Goal: Information Seeking & Learning: Check status

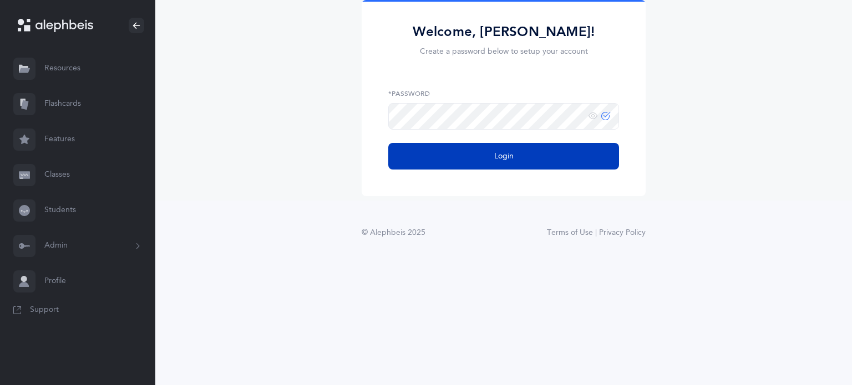
click at [453, 154] on button "Login" at bounding box center [503, 156] width 231 height 27
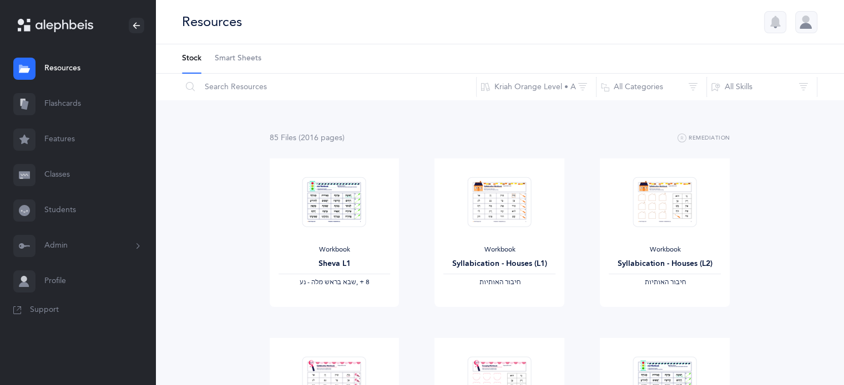
click at [43, 179] on link "Classes" at bounding box center [77, 175] width 155 height 35
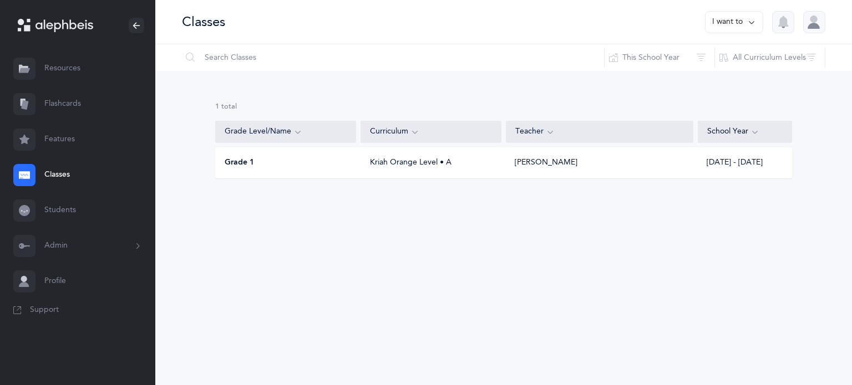
click at [725, 20] on button "I want to" at bounding box center [734, 22] width 58 height 22
click at [288, 161] on div "Grade 1" at bounding box center [286, 163] width 141 height 11
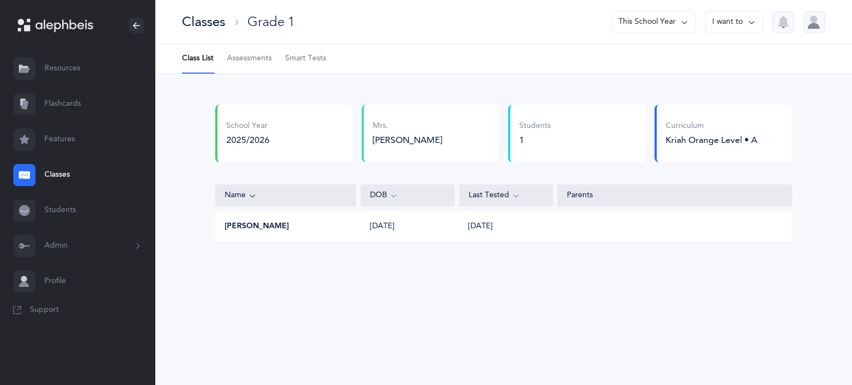
click at [55, 170] on link "Classes" at bounding box center [77, 175] width 155 height 35
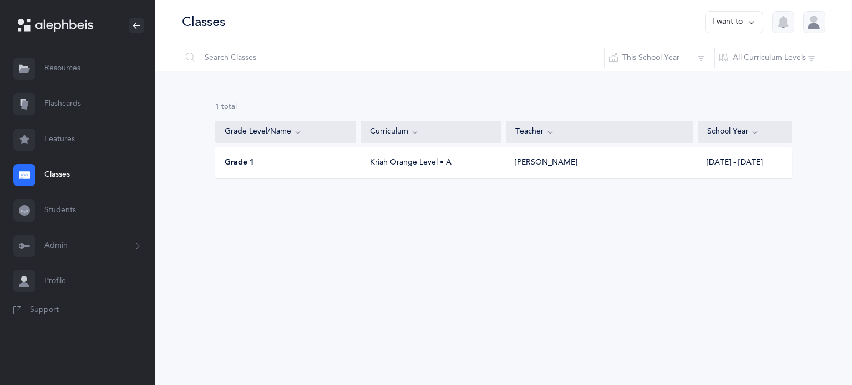
click at [275, 163] on div "Grade 1" at bounding box center [286, 163] width 141 height 11
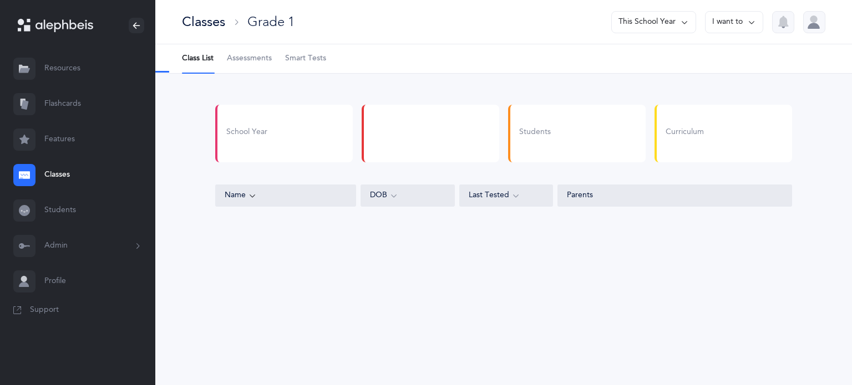
click at [249, 58] on span "Assessments" at bounding box center [249, 58] width 45 height 11
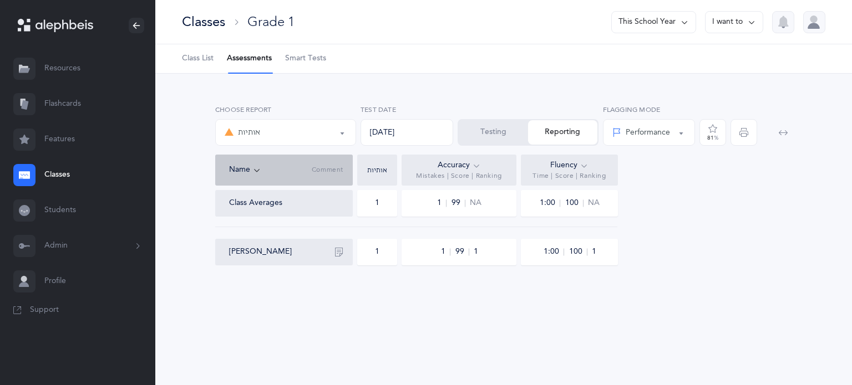
click at [342, 140] on div "אותיות" at bounding box center [286, 132] width 122 height 19
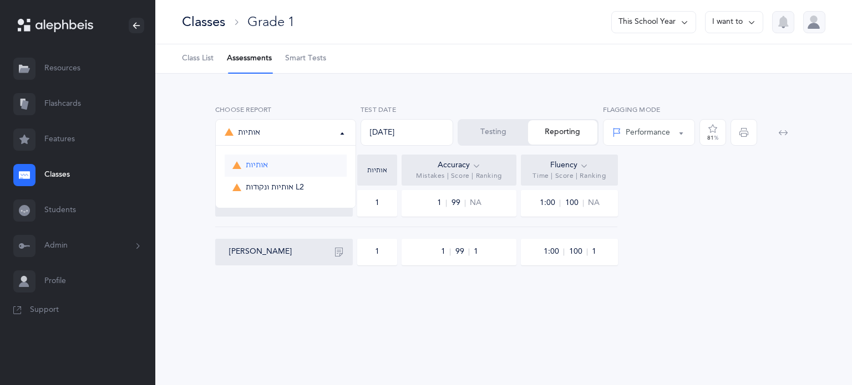
click at [297, 168] on link "אותיות" at bounding box center [286, 166] width 122 height 22
select select "2"
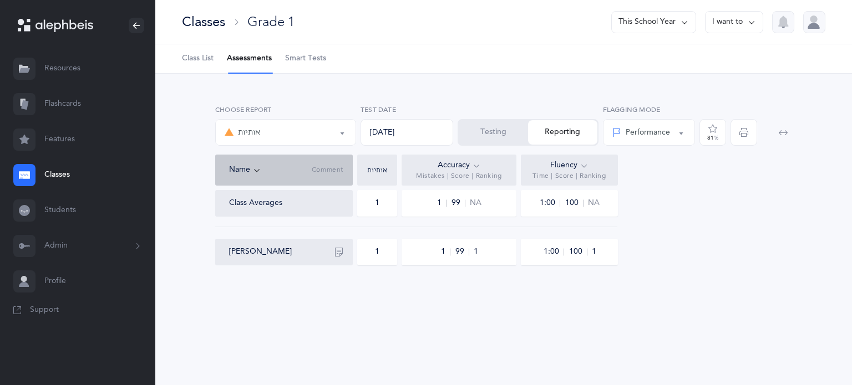
click at [295, 133] on div "אותיות" at bounding box center [286, 132] width 122 height 19
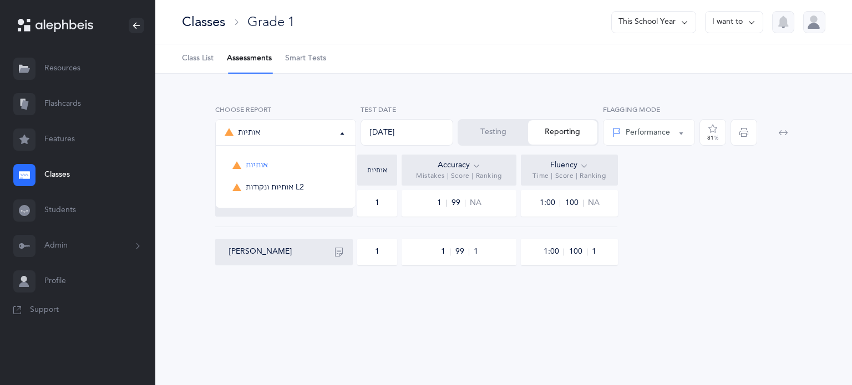
click at [261, 154] on ul "אותיות אותיות ונקודות L2" at bounding box center [286, 177] width 140 height 62
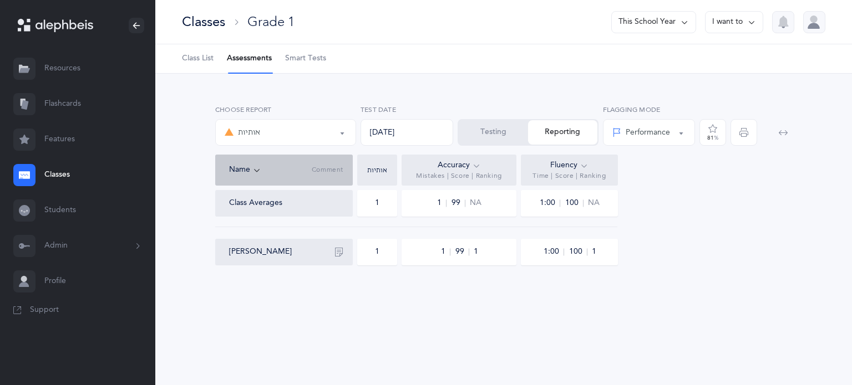
click at [252, 159] on div "Name Comment" at bounding box center [284, 170] width 138 height 31
click at [477, 128] on button "Testing" at bounding box center [493, 132] width 69 height 24
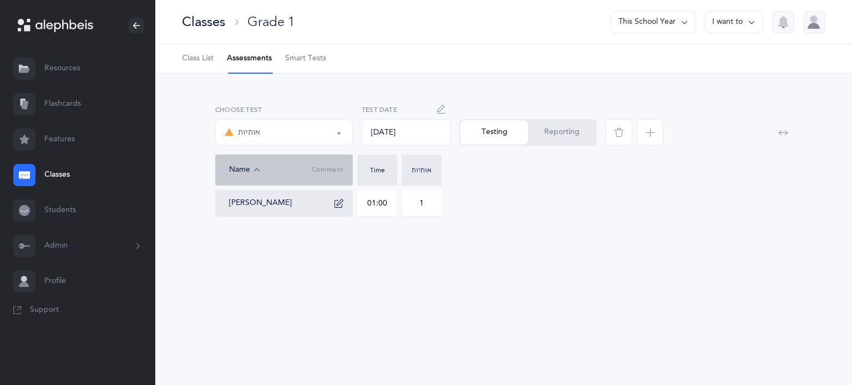
click at [645, 134] on span "button" at bounding box center [650, 132] width 27 height 27
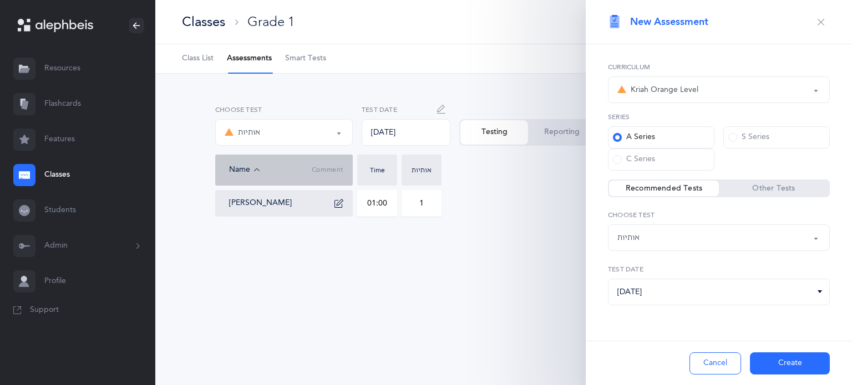
click at [824, 23] on icon "button" at bounding box center [820, 22] width 9 height 9
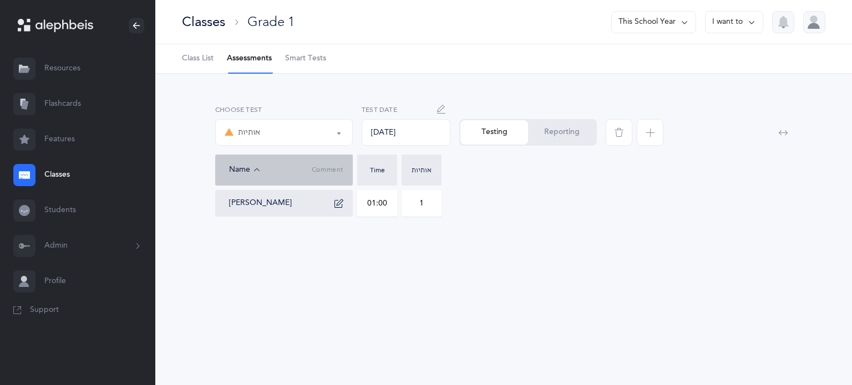
click at [302, 206] on div "[PERSON_NAME]" at bounding box center [288, 204] width 119 height 18
click at [309, 195] on div "[PERSON_NAME]" at bounding box center [288, 204] width 119 height 18
click at [506, 125] on div "Testing Reporting" at bounding box center [528, 132] width 138 height 27
click at [551, 131] on button "Reporting" at bounding box center [562, 132] width 68 height 24
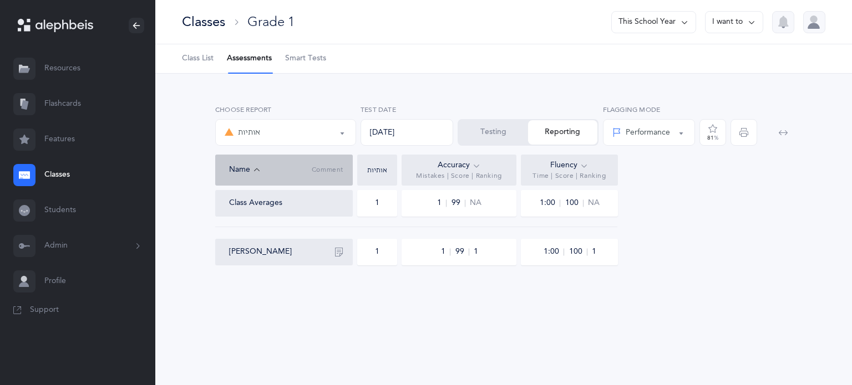
click at [286, 245] on div "[PERSON_NAME]" at bounding box center [288, 252] width 119 height 18
click at [377, 248] on div "1" at bounding box center [377, 252] width 40 height 27
click at [377, 250] on div "1" at bounding box center [377, 252] width 4 height 11
click at [439, 247] on div "1 99 1" at bounding box center [459, 252] width 115 height 27
click at [450, 252] on div "1 99 1" at bounding box center [459, 252] width 38 height 11
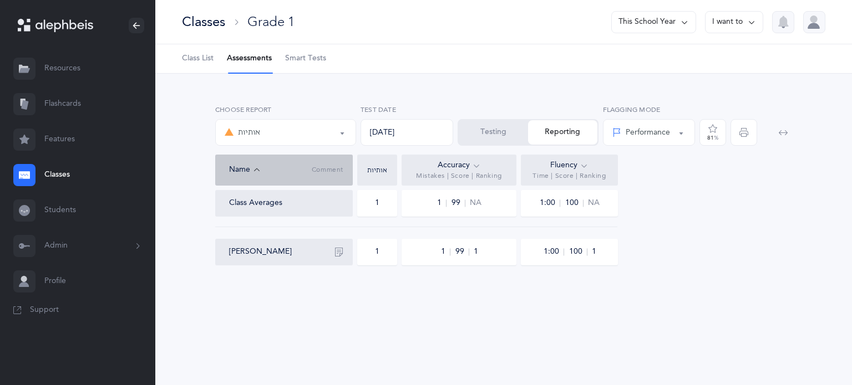
drag, startPoint x: 440, startPoint y: 255, endPoint x: 430, endPoint y: 257, distance: 9.7
click at [430, 257] on div "1 99 1" at bounding box center [459, 252] width 115 height 27
click at [456, 250] on span "99" at bounding box center [462, 251] width 14 height 7
drag, startPoint x: 475, startPoint y: 247, endPoint x: 488, endPoint y: 250, distance: 13.5
click at [488, 249] on div "1 99 1" at bounding box center [459, 252] width 115 height 27
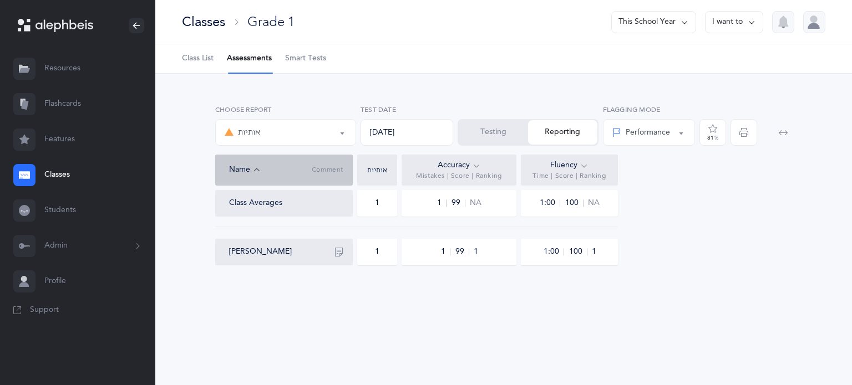
click at [277, 204] on div "Class Averages" at bounding box center [255, 203] width 53 height 11
click at [381, 259] on div "1" at bounding box center [377, 252] width 40 height 27
drag, startPoint x: 379, startPoint y: 255, endPoint x: 367, endPoint y: 255, distance: 12.2
click at [367, 255] on div "1" at bounding box center [377, 252] width 40 height 27
click at [338, 257] on button "button" at bounding box center [339, 252] width 18 height 18
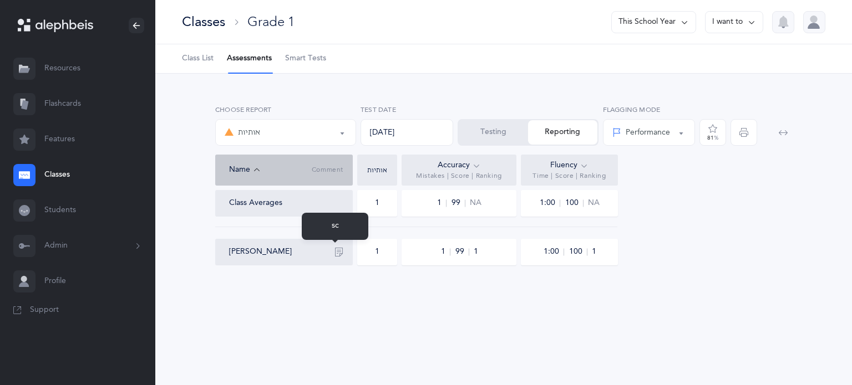
click at [337, 227] on div "sc" at bounding box center [335, 226] width 67 height 27
click at [272, 250] on div "[PERSON_NAME]" at bounding box center [288, 252] width 119 height 18
click at [262, 253] on button "[PERSON_NAME]" at bounding box center [260, 252] width 63 height 11
